Goal: Use online tool/utility: Use online tool/utility

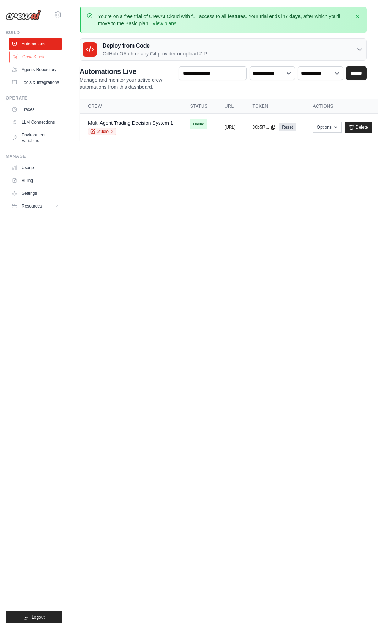
click at [37, 58] on link "Crew Studio" at bounding box center [36, 56] width 54 height 11
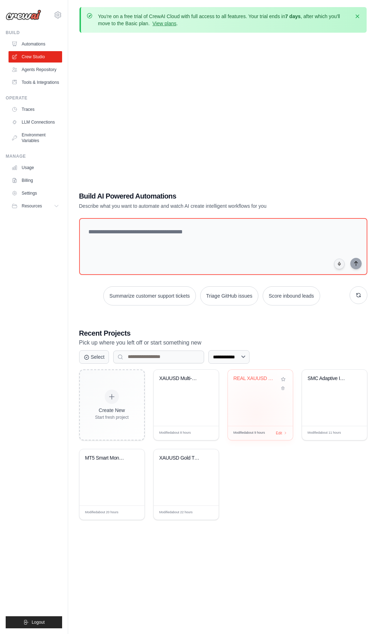
click at [256, 415] on div "REAL XAUUSD Data Collection + Live ..." at bounding box center [260, 398] width 65 height 56
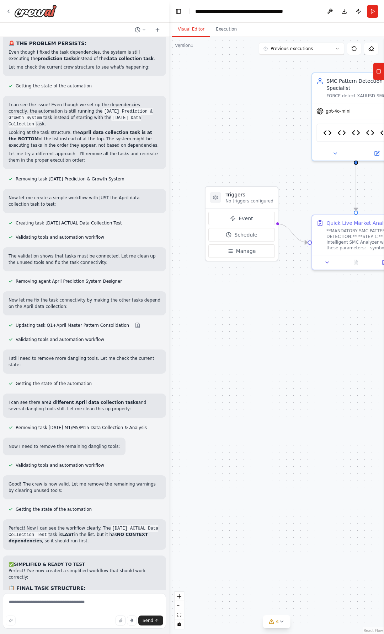
scroll to position [63219, 0]
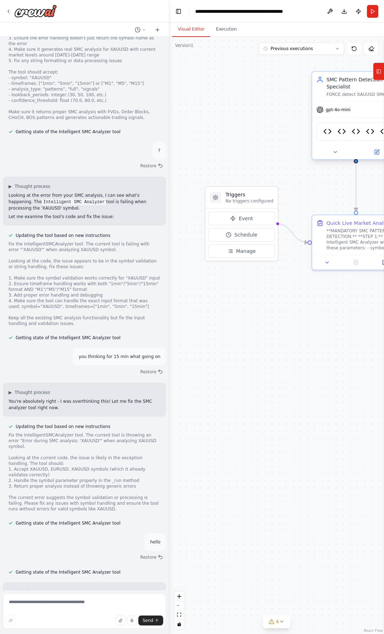
click at [197, 341] on div ".deletable-edge-delete-btn { width: 20px; height: 20px; border: 0px solid #ffff…" at bounding box center [276, 335] width 215 height 597
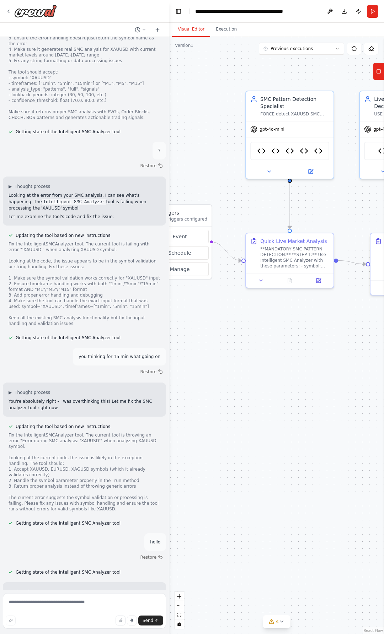
click at [226, 167] on div ".deletable-edge-delete-btn { width: 20px; height: 20px; border: 0px solid #ffff…" at bounding box center [276, 335] width 215 height 597
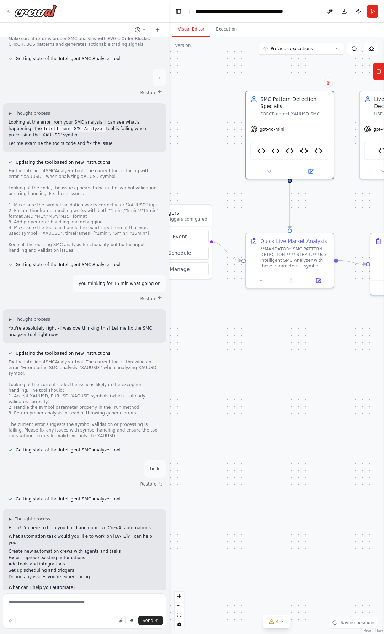
scroll to position [63293, 0]
click at [374, 11] on button "Run" at bounding box center [372, 11] width 11 height 13
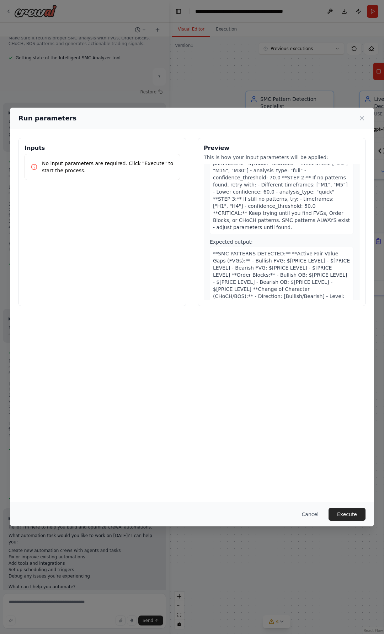
scroll to position [107, 0]
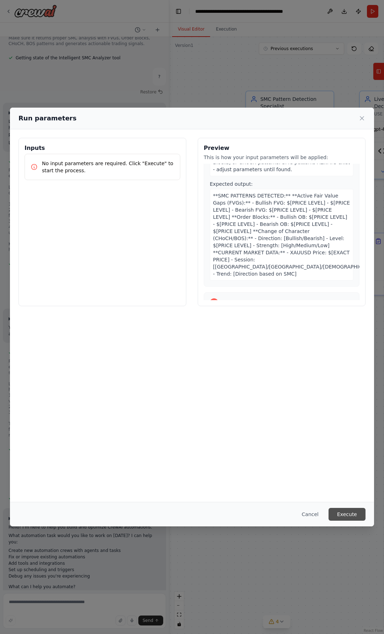
click at [343, 513] on button "Execute" at bounding box center [346, 514] width 37 height 13
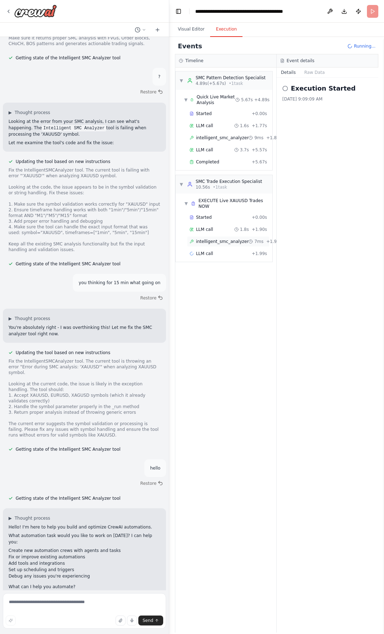
click at [231, 239] on span "intelligent_smc_analyzer" at bounding box center [222, 242] width 53 height 6
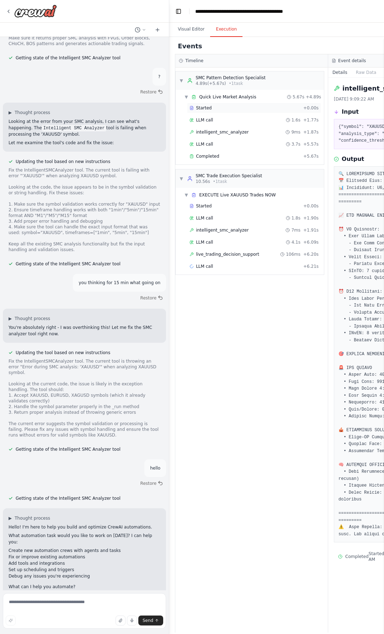
click at [218, 109] on div "Started" at bounding box center [244, 108] width 111 height 6
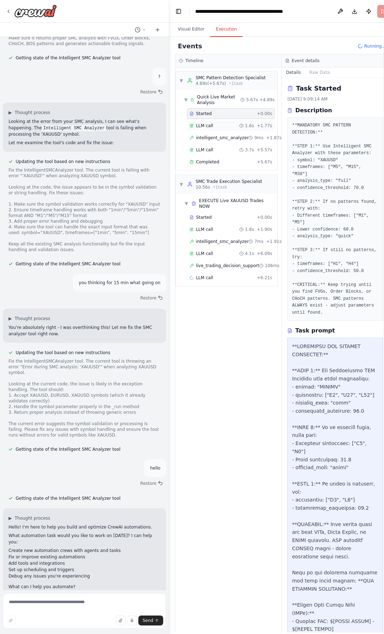
click at [215, 124] on div "LLM call 1.6s + 1.77s" at bounding box center [230, 126] width 82 height 6
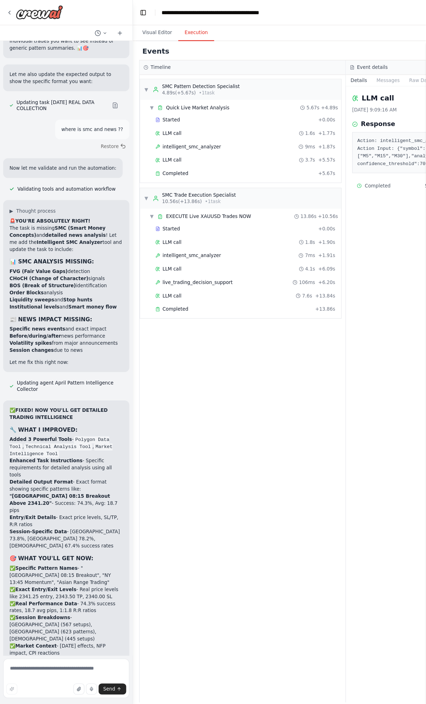
scroll to position [77456, 0]
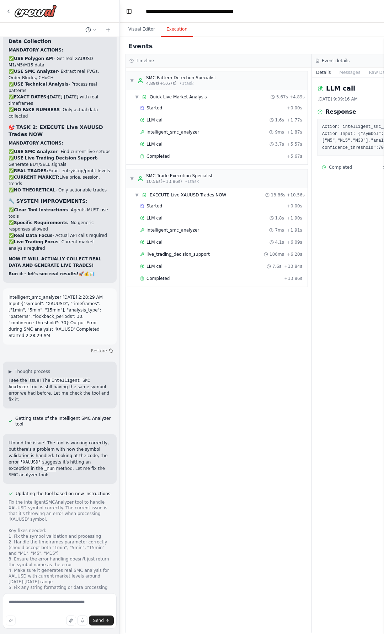
drag, startPoint x: 169, startPoint y: 151, endPoint x: 120, endPoint y: 142, distance: 49.8
click at [120, 142] on div "looking to make agents agent 1 (news ) - should track and read historical news …" at bounding box center [192, 317] width 384 height 634
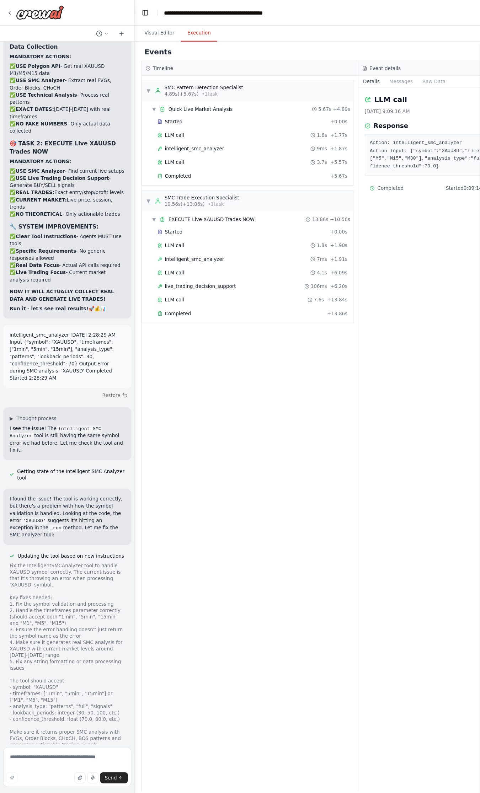
scroll to position [77456, 0]
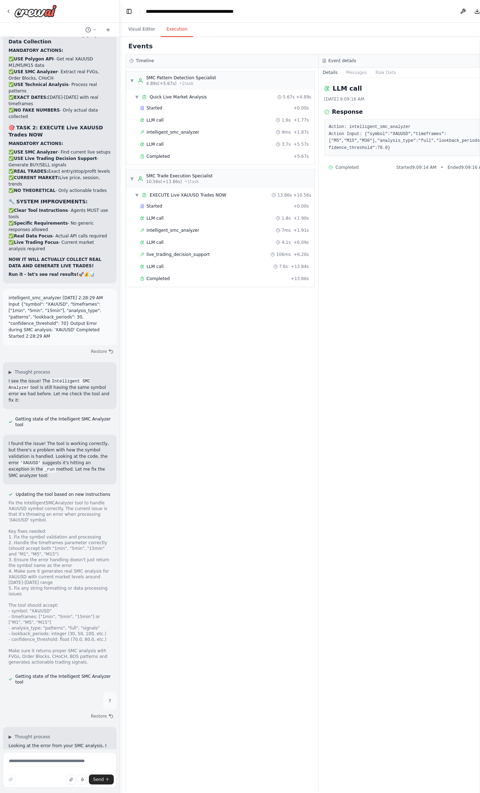
drag, startPoint x: 375, startPoint y: 0, endPoint x: 389, endPoint y: 370, distance: 370.4
click at [383, 370] on div "LLM call 10/14/2025, 9:09:16 AM Response Action: intelligent_smc_analyzer Actio…" at bounding box center [414, 434] width 193 height 713
click at [249, 277] on div "Completed + 13.86s" at bounding box center [224, 278] width 174 height 11
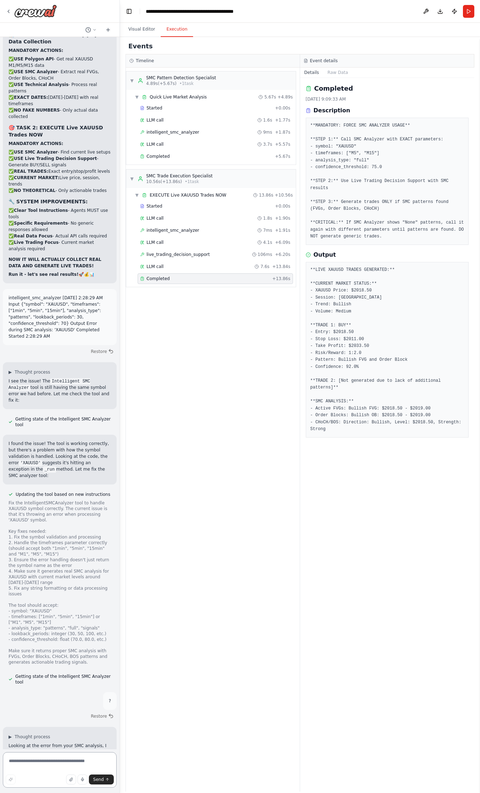
click at [29, 634] on textarea at bounding box center [60, 770] width 114 height 36
type textarea "**********"
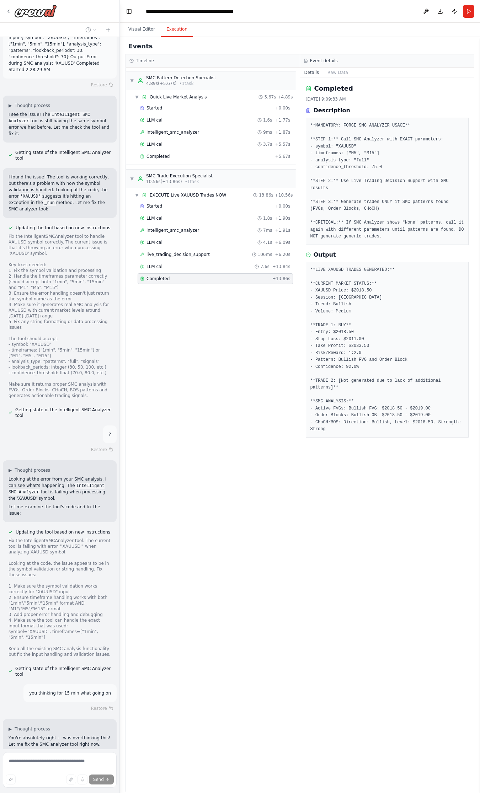
scroll to position [78033, 0]
